Goal: Check status: Check status

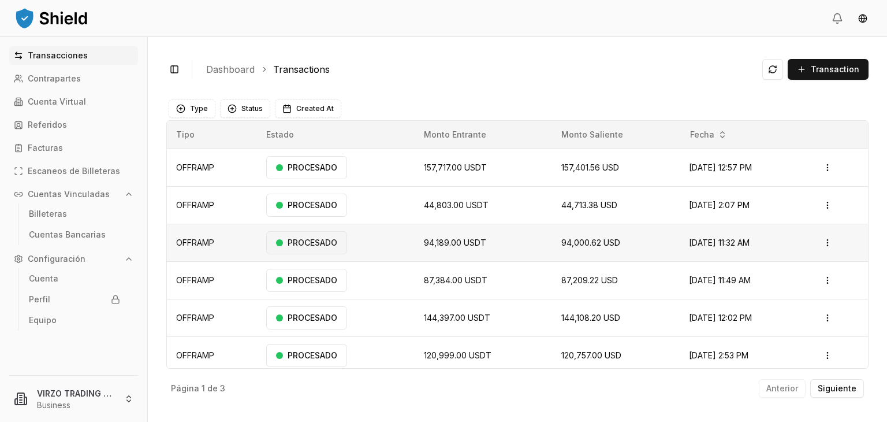
scroll to position [80, 0]
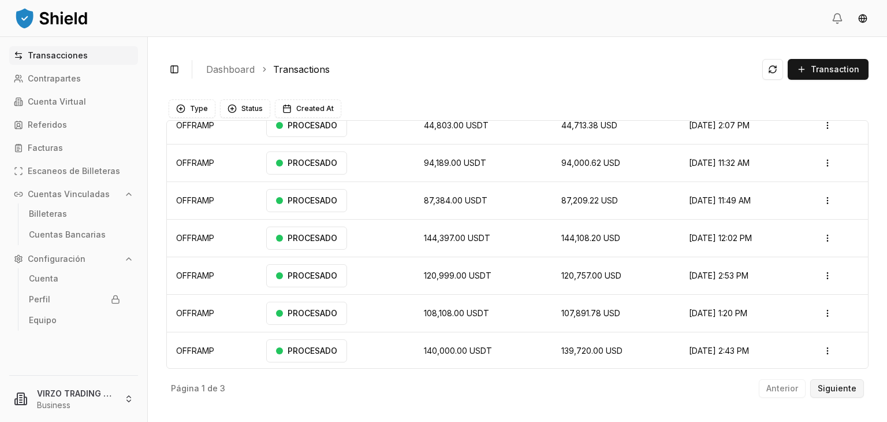
click at [834, 386] on p "Siguiente" at bounding box center [837, 388] width 39 height 8
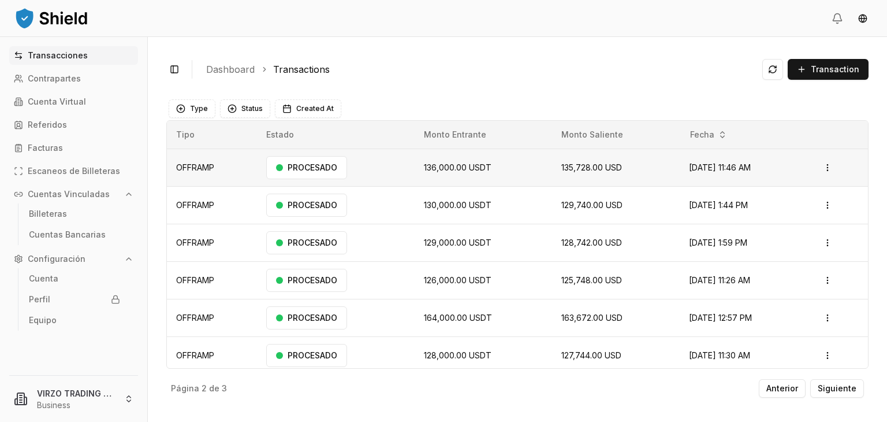
drag, startPoint x: 775, startPoint y: 280, endPoint x: 172, endPoint y: 164, distance: 614.4
click at [172, 164] on tbody "OFFRAMP PROCESADO 136,000.00 USDT 135,728.00 USD [DATE] 11:46 AM Open menu OFFR…" at bounding box center [517, 298] width 701 height 300
copy tbody "OFFRAMP PROCESADO 136,000.00 USDT 135,728.00 USD [DATE] 11:46 AM Open menu OFFR…"
click at [789, 386] on p "Anterior" at bounding box center [783, 388] width 32 height 8
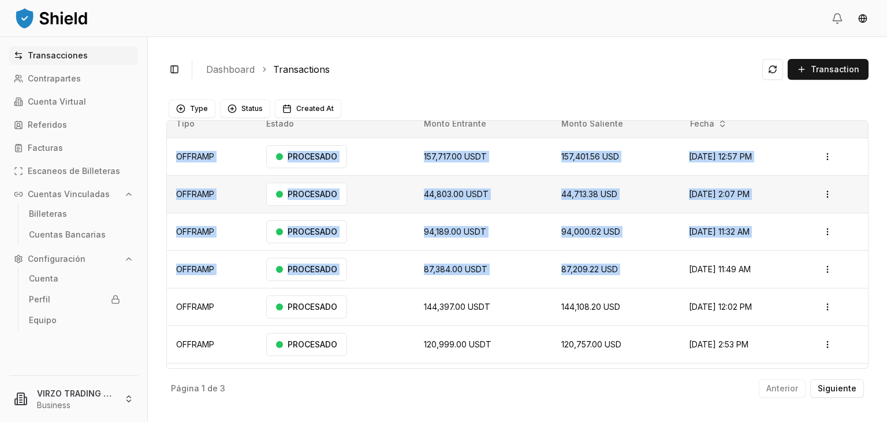
scroll to position [12, 0]
click at [619, 210] on td "44,713.38 USD" at bounding box center [616, 193] width 128 height 38
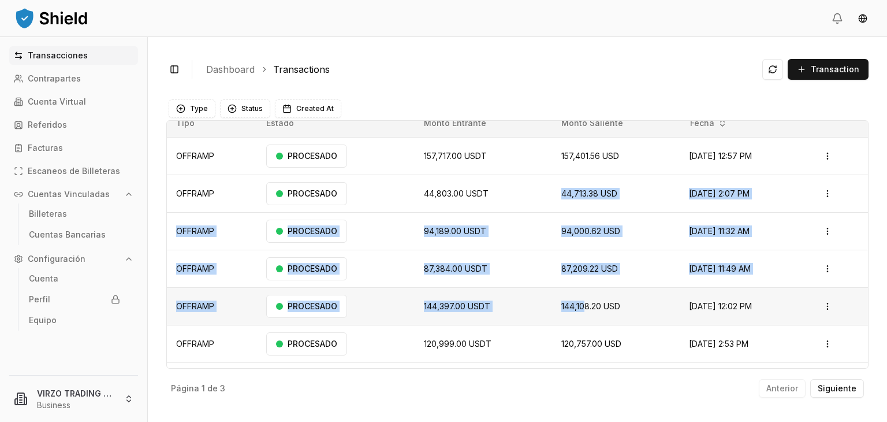
drag, startPoint x: 534, startPoint y: 193, endPoint x: 556, endPoint y: 298, distance: 107.3
click at [556, 298] on tbody "OFFRAMP PROCESADO 157,717.00 USDT 157,401.56 USD [DATE] 12:57 PM Open menu OFFR…" at bounding box center [517, 287] width 701 height 300
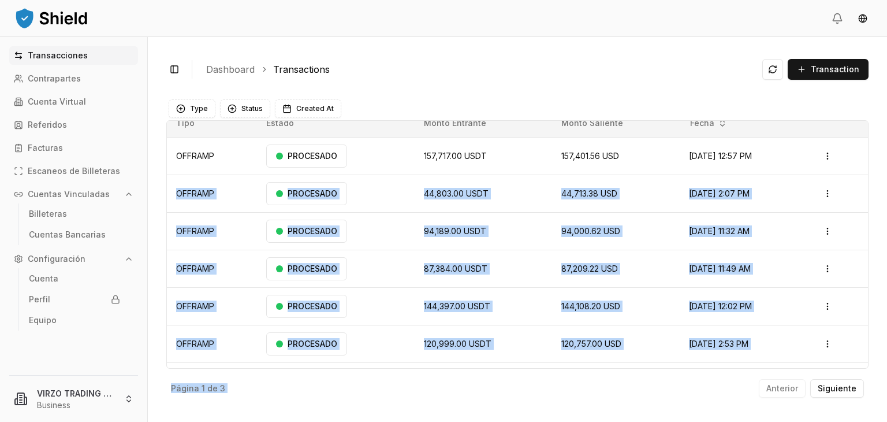
scroll to position [80, 0]
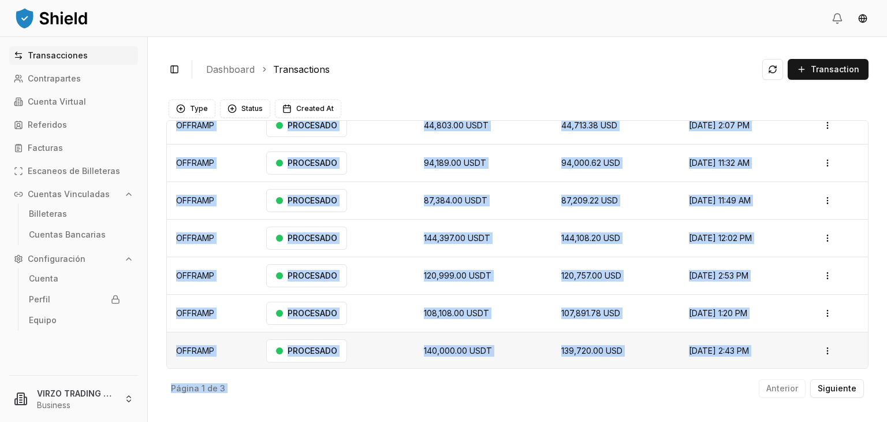
drag, startPoint x: 173, startPoint y: 192, endPoint x: 741, endPoint y: 350, distance: 589.4
click at [741, 350] on tbody "OFFRAMP PROCESADO 157,717.00 USDT 157,401.56 USD [DATE] 12:57 PM Open menu OFFR…" at bounding box center [517, 219] width 701 height 300
copy tbody "OFFRAMP PROCESADO 44,803.00 USDT 44,713.38 USD [DATE] 2:07 PM Open menu OFFRAMP…"
click at [511, 273] on td "120,999.00 USDT" at bounding box center [484, 276] width 138 height 38
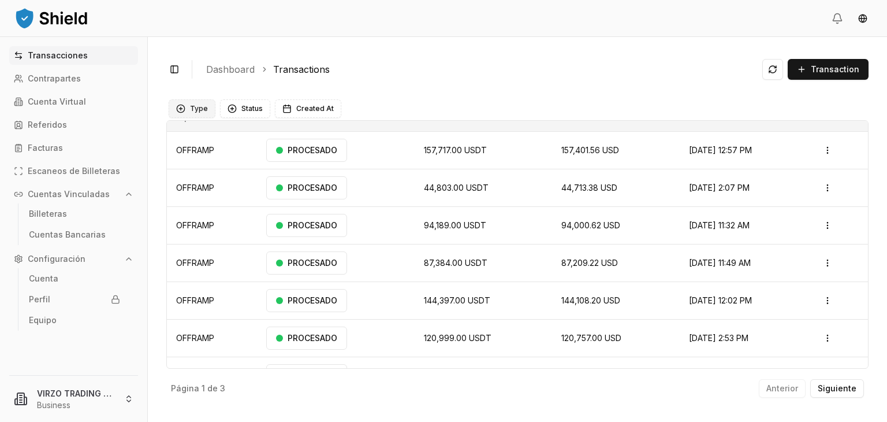
scroll to position [0, 0]
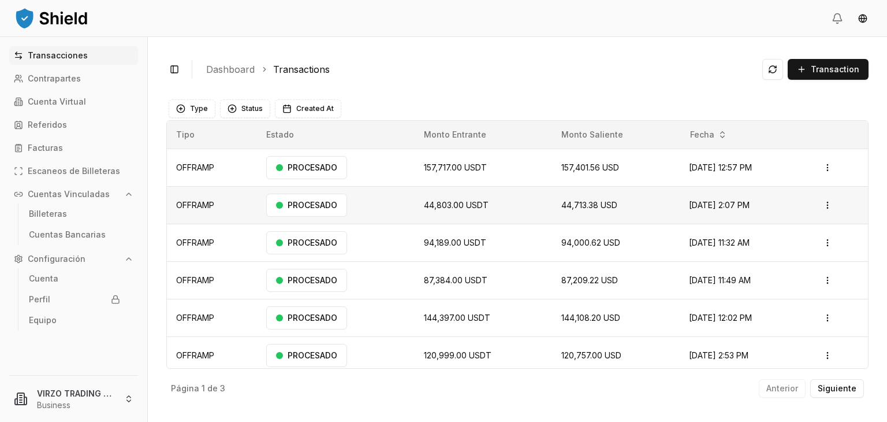
drag, startPoint x: 756, startPoint y: 347, endPoint x: 172, endPoint y: 202, distance: 601.8
click at [172, 202] on tbody "OFFRAMP PROCESADO 157,717.00 USDT 157,401.56 USD [DATE] 12:57 PM Open menu OFFR…" at bounding box center [517, 298] width 701 height 300
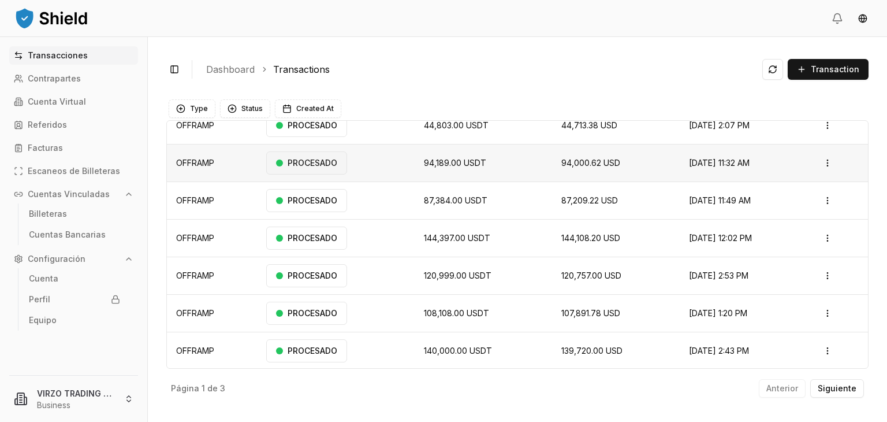
copy tbody "OFFRAMP PROCESADO 44,803.00 USDT 44,713.38 USD [DATE] 2:07 PM Open menu OFFRAMP…"
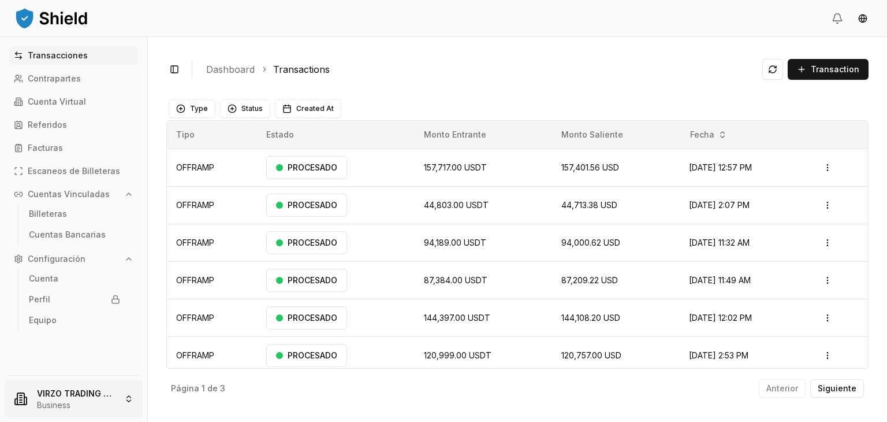
click at [77, 389] on html "Transacciones Contrapartes Cuenta Virtual Referidos Facturas Escaneos de Billet…" at bounding box center [443, 211] width 887 height 422
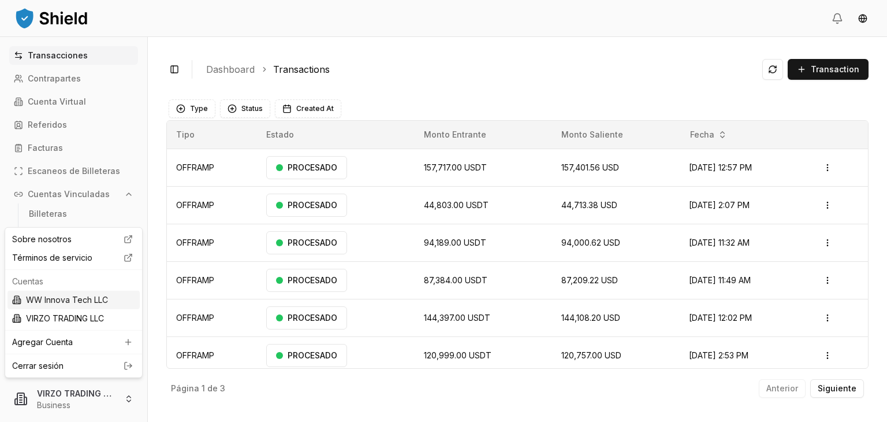
click at [90, 299] on div "WW Innova Tech LLC" at bounding box center [74, 300] width 132 height 18
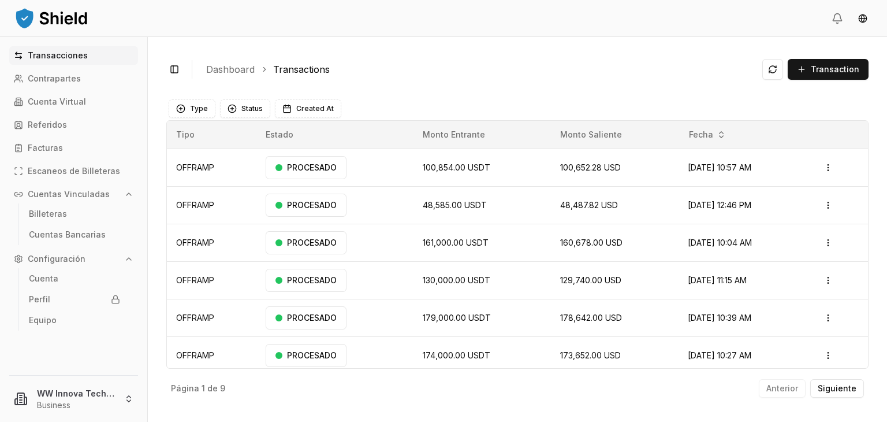
click at [463, 75] on ol "Dashboard Transactions" at bounding box center [479, 69] width 547 height 14
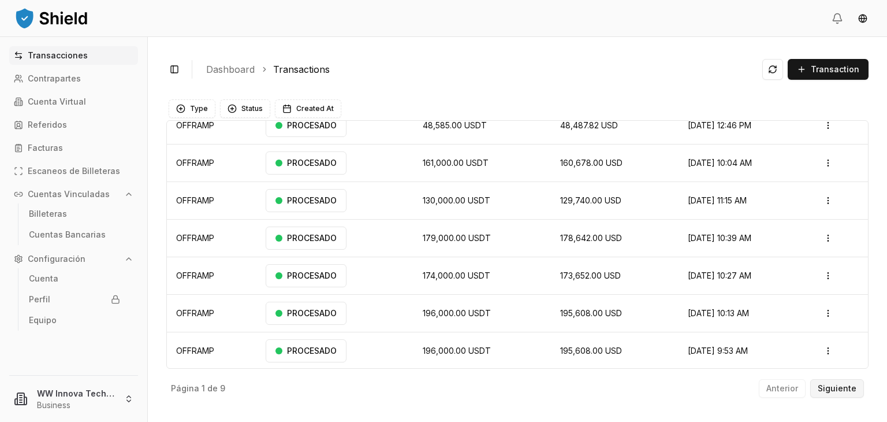
click at [831, 384] on p "Siguiente" at bounding box center [837, 388] width 39 height 8
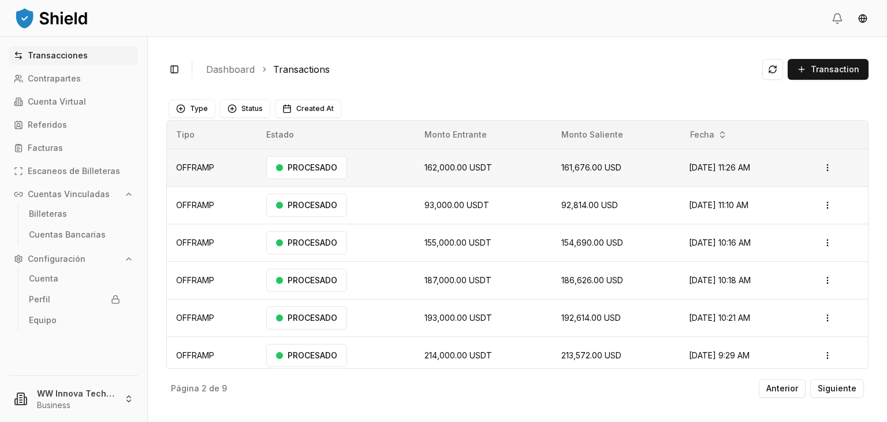
drag, startPoint x: 758, startPoint y: 313, endPoint x: 172, endPoint y: 169, distance: 603.2
click at [172, 169] on tbody "OFFRAMP PROCESADO 162,000.00 USDT 161,676.00 USD [DATE] 11:26 AM Open menu OFFR…" at bounding box center [517, 298] width 701 height 300
copy tbody "OFFRAMP PROCESADO 162,000.00 USDT 161,676.00 USD [DATE] 11:26 AM Open menu OFFR…"
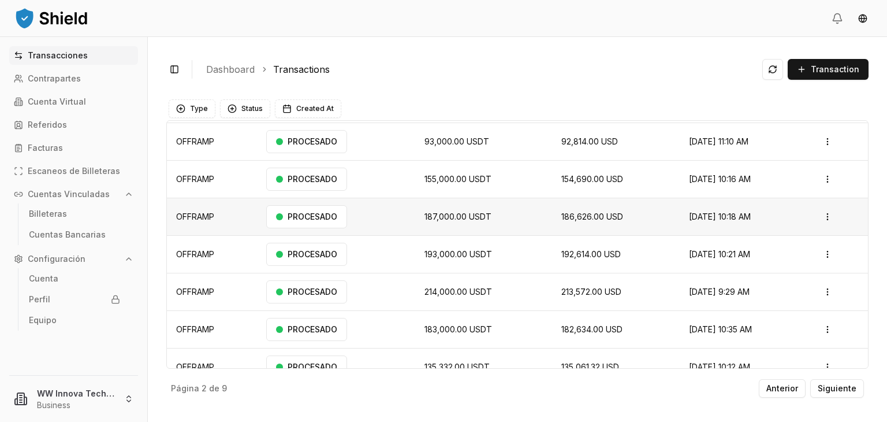
scroll to position [80, 0]
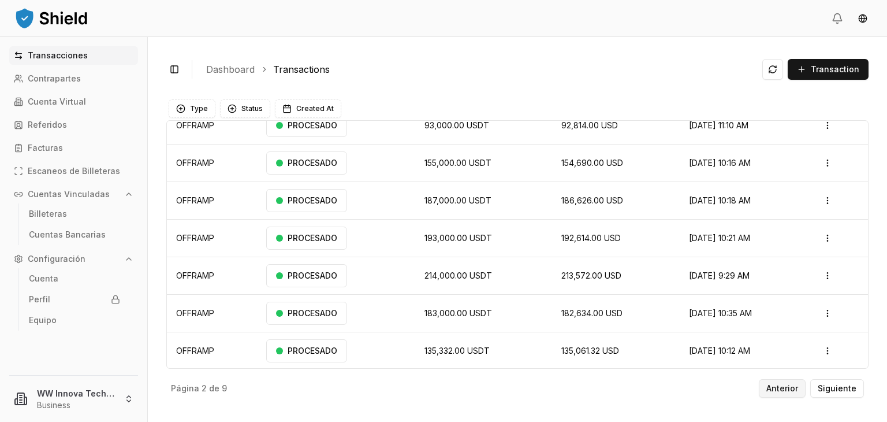
click at [791, 394] on button "Anterior" at bounding box center [782, 388] width 47 height 18
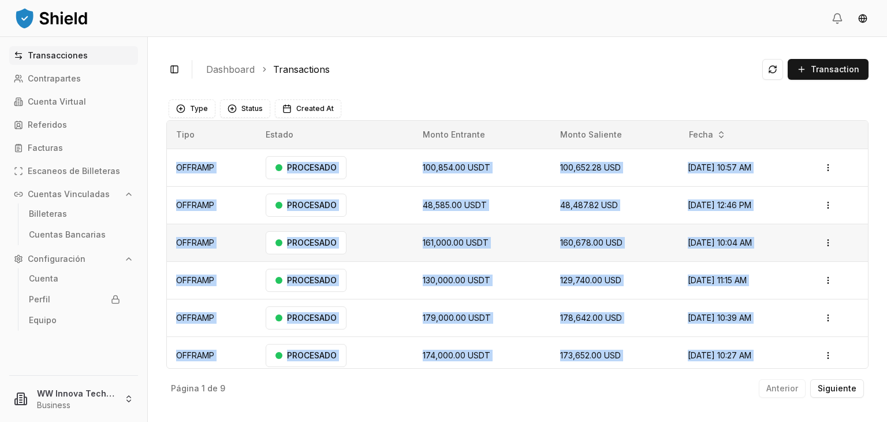
click at [439, 227] on td "161,000.00 USDT" at bounding box center [482, 243] width 137 height 38
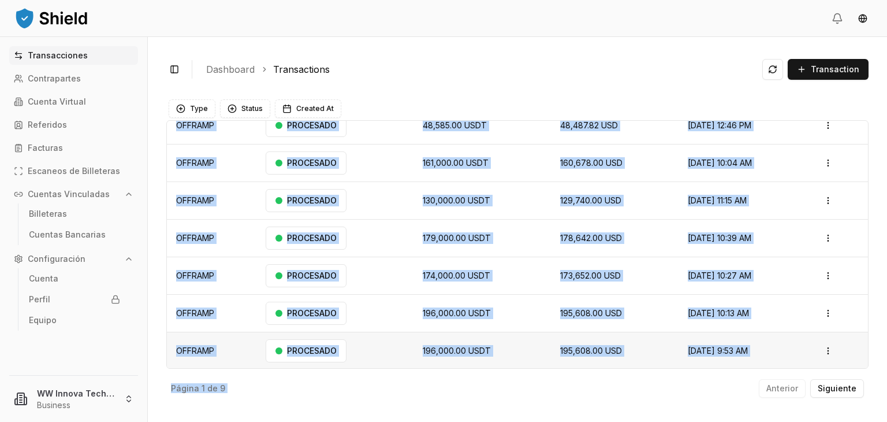
drag, startPoint x: 170, startPoint y: 165, endPoint x: 749, endPoint y: 352, distance: 608.4
click at [749, 352] on tbody "OFFRAMP PROCESADO 100,854.00 USDT 100,652.28 USD [DATE] 10:57 AM Open menu OFFR…" at bounding box center [517, 219] width 701 height 300
copy tbody "OFFRAMP PROCESADO 100,854.00 USDT 100,652.28 USD [DATE] 10:57 AM Open menu OFFR…"
